Goal: Information Seeking & Learning: Learn about a topic

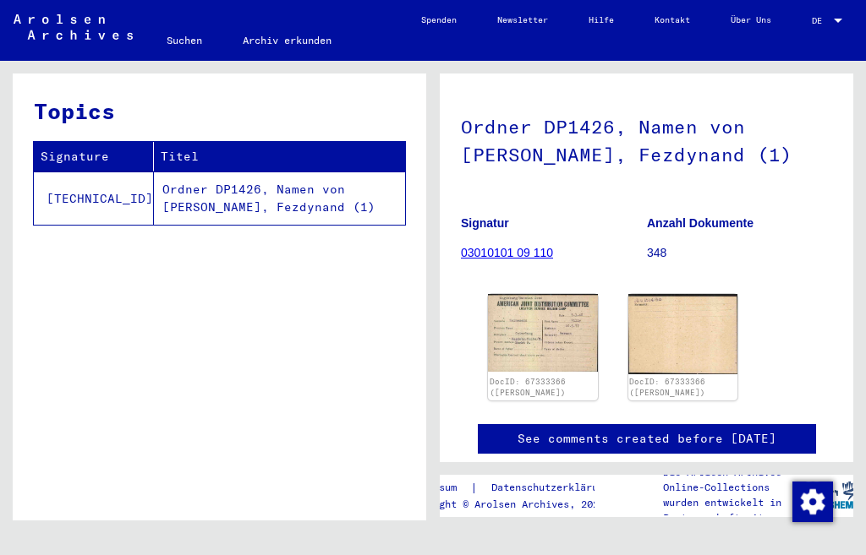
scroll to position [117, 0]
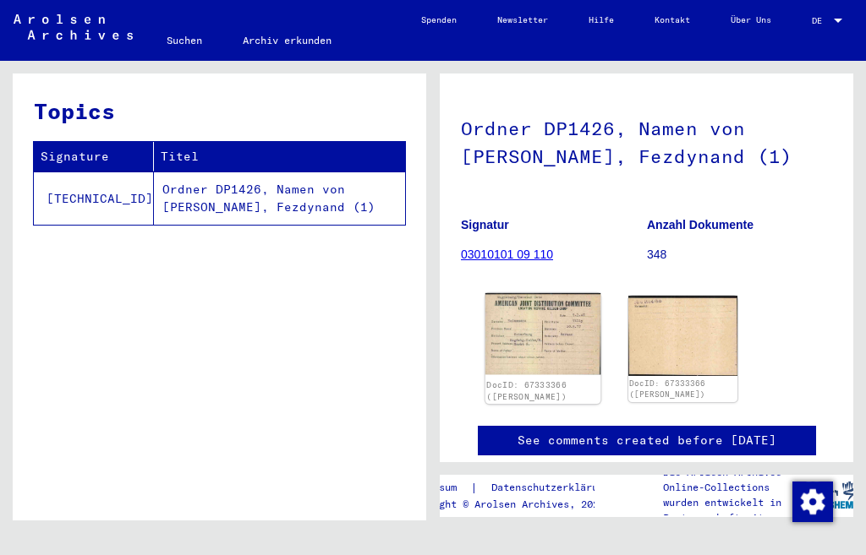
click at [519, 353] on img at bounding box center [542, 333] width 115 height 81
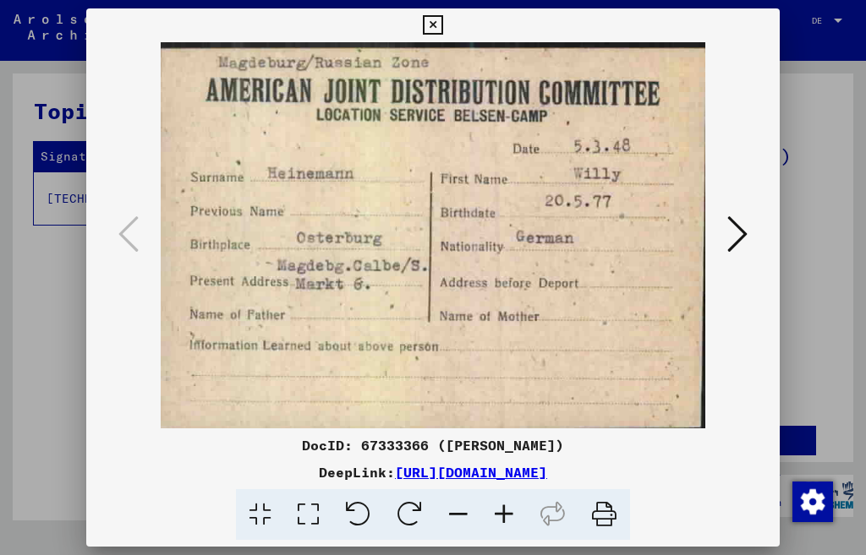
click at [746, 228] on icon at bounding box center [737, 234] width 20 height 41
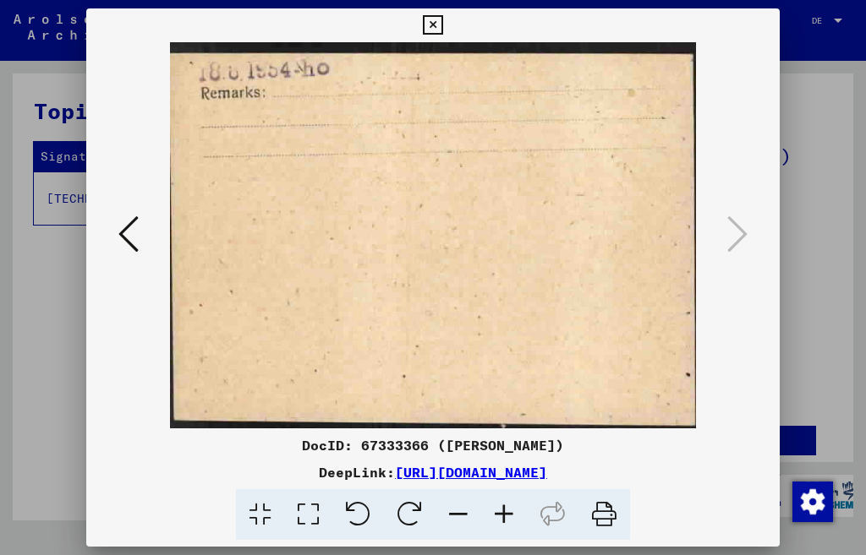
click at [845, 216] on div at bounding box center [433, 277] width 866 height 555
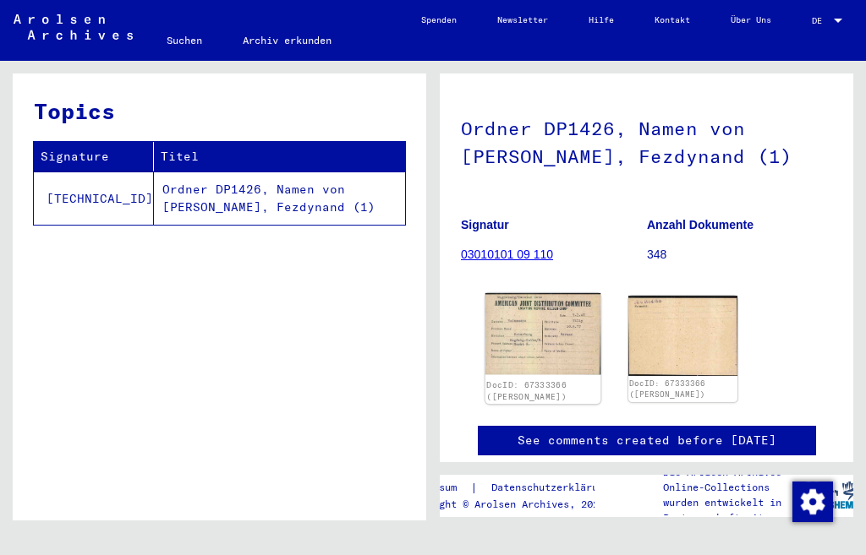
click at [548, 371] on img at bounding box center [542, 333] width 115 height 81
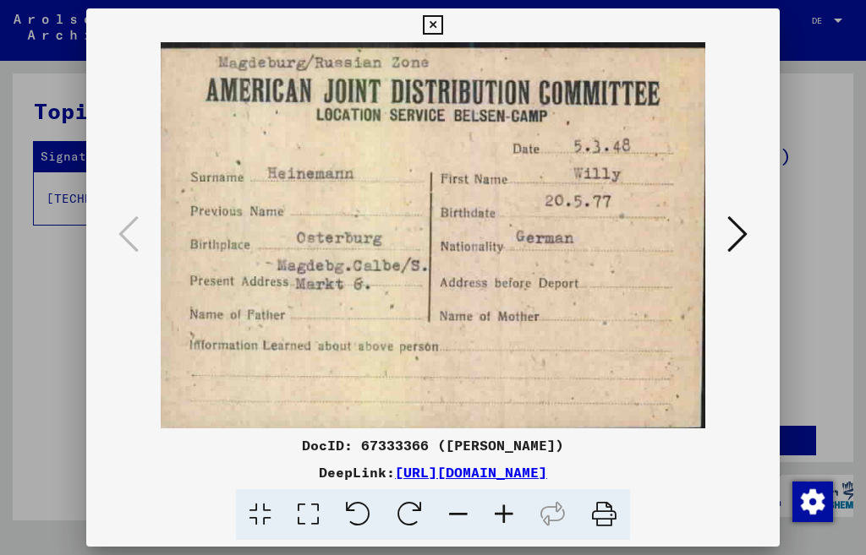
click at [734, 241] on icon at bounding box center [737, 234] width 20 height 41
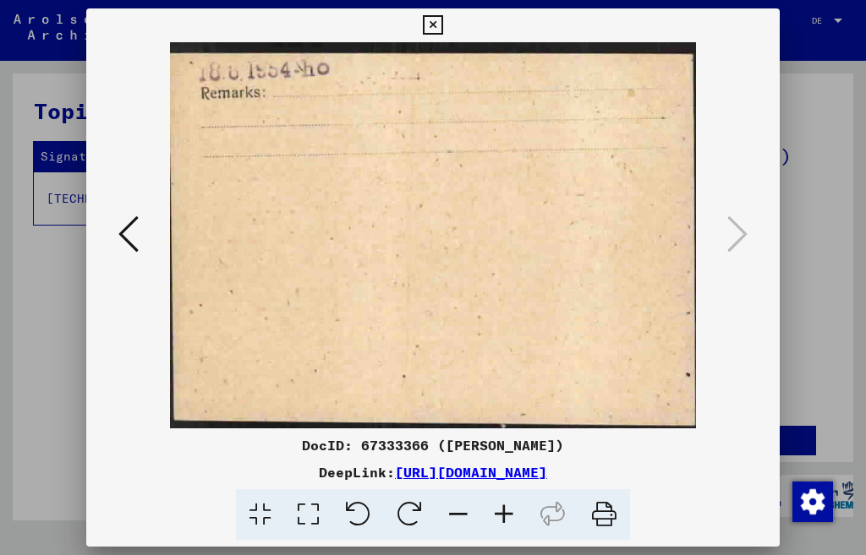
click at [123, 235] on icon at bounding box center [128, 234] width 20 height 41
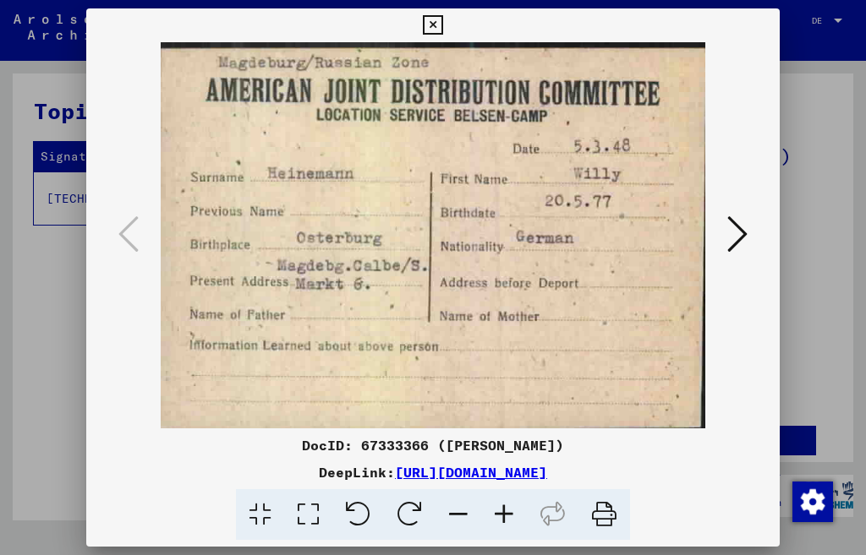
click at [442, 27] on icon at bounding box center [432, 25] width 19 height 20
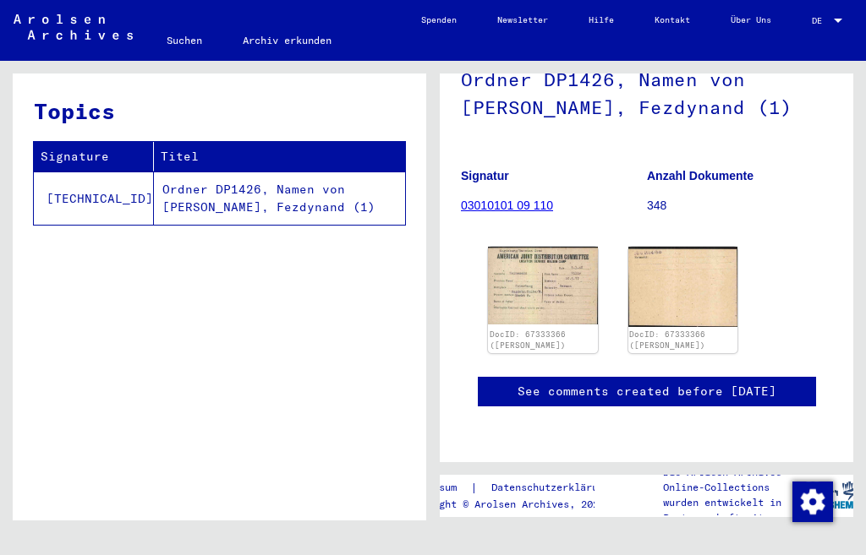
scroll to position [233, 0]
click at [653, 244] on img at bounding box center [682, 286] width 115 height 85
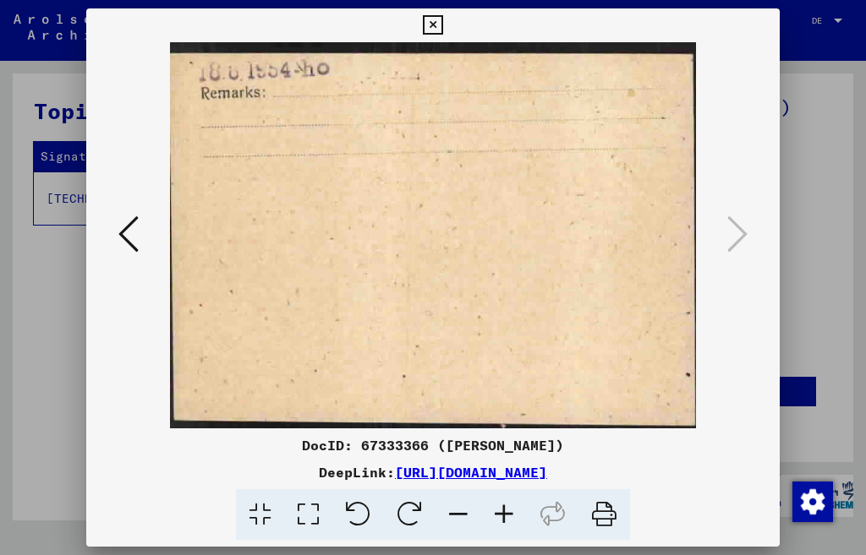
click at [738, 238] on icon at bounding box center [737, 234] width 20 height 41
click at [442, 30] on icon at bounding box center [432, 25] width 19 height 20
